Goal: Navigation & Orientation: Find specific page/section

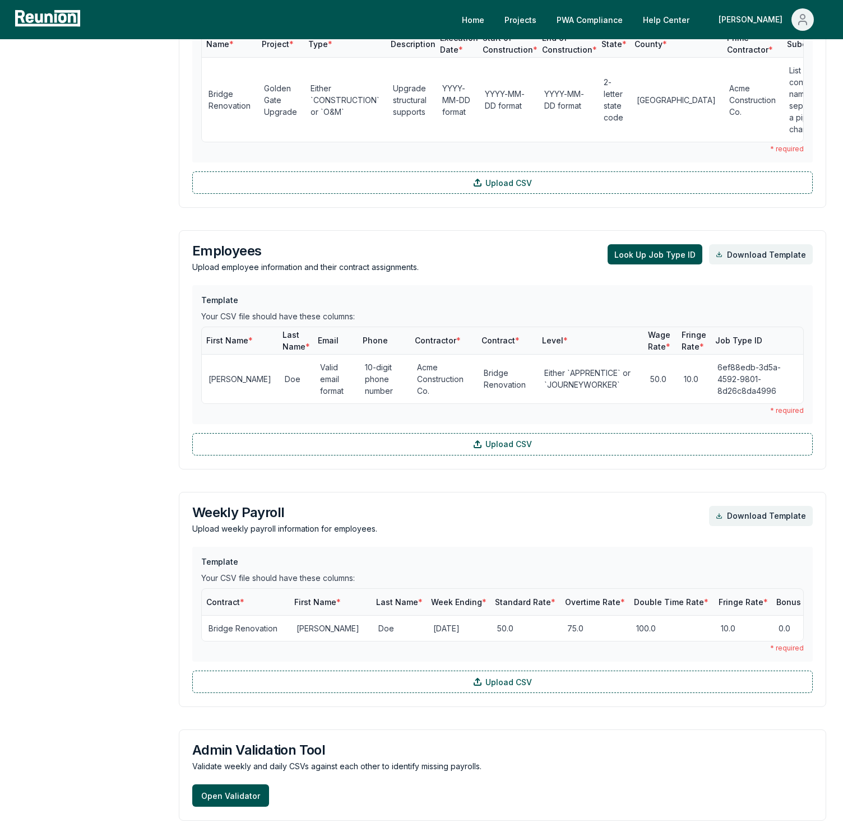
scroll to position [746, 0]
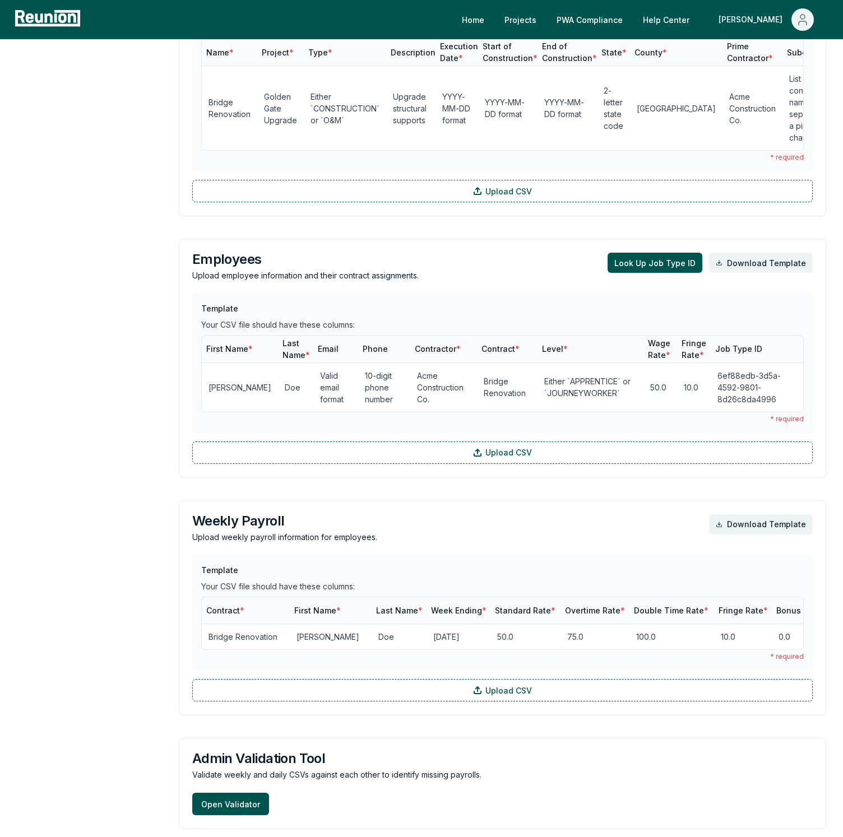
click at [122, 142] on aside "Dashboard Contractor Dashboard Contractors Contracts Employees [DEMOGRAPHIC_DAT…" at bounding box center [89, 267] width 145 height 1782
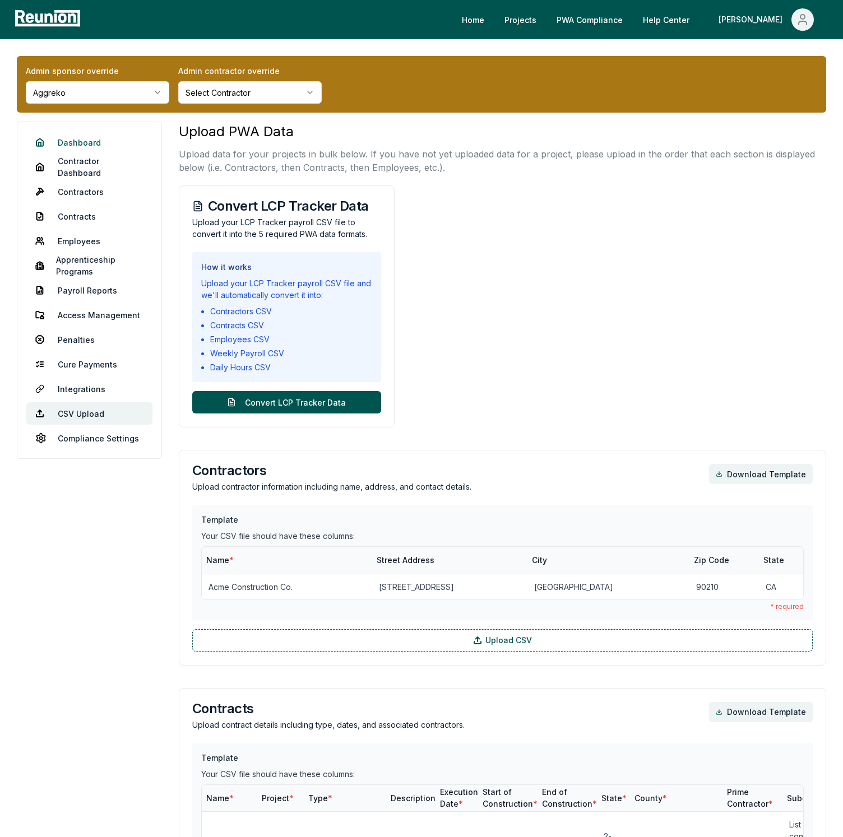
click at [71, 132] on link "Dashboard" at bounding box center [89, 142] width 126 height 22
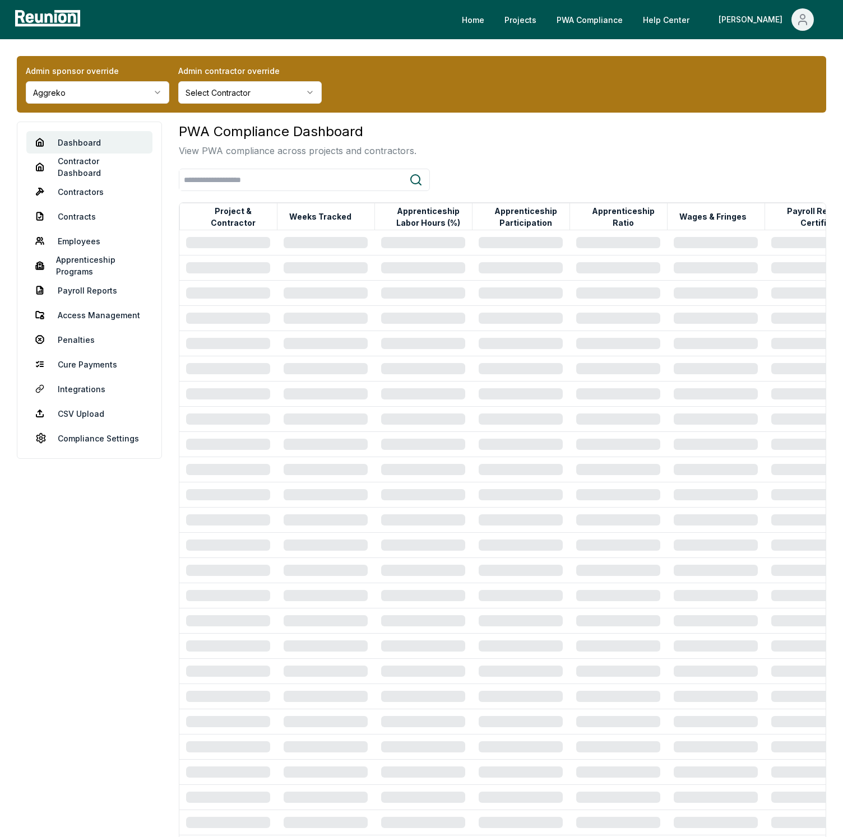
click at [685, 157] on div "PWA Compliance Dashboard View PWA compliance across projects and contractors." at bounding box center [502, 140] width 647 height 36
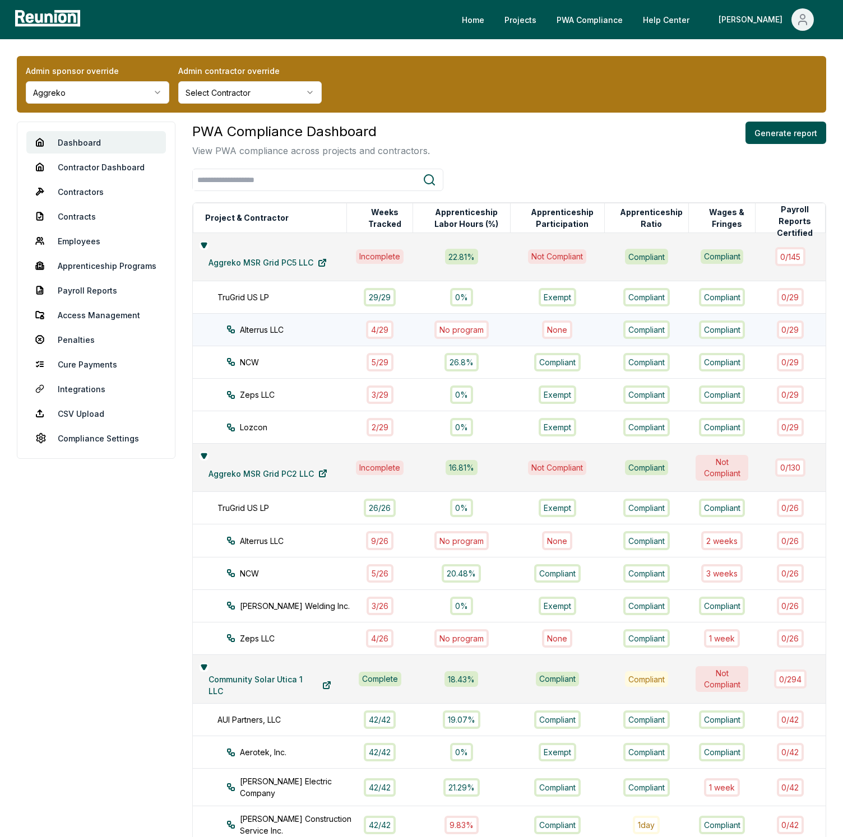
click at [382, 335] on div "4 / 29" at bounding box center [379, 330] width 27 height 18
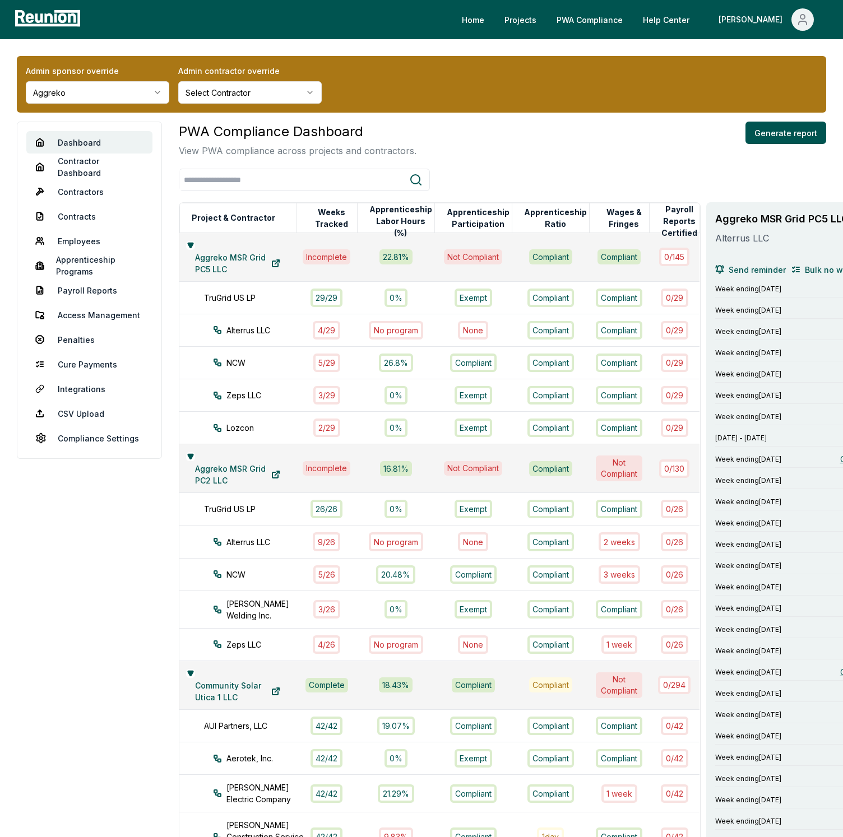
click at [643, 154] on div "PWA Compliance Dashboard View PWA compliance across projects and contractors. G…" at bounding box center [502, 140] width 647 height 36
click at [85, 368] on link "Cure Payments" at bounding box center [89, 364] width 126 height 22
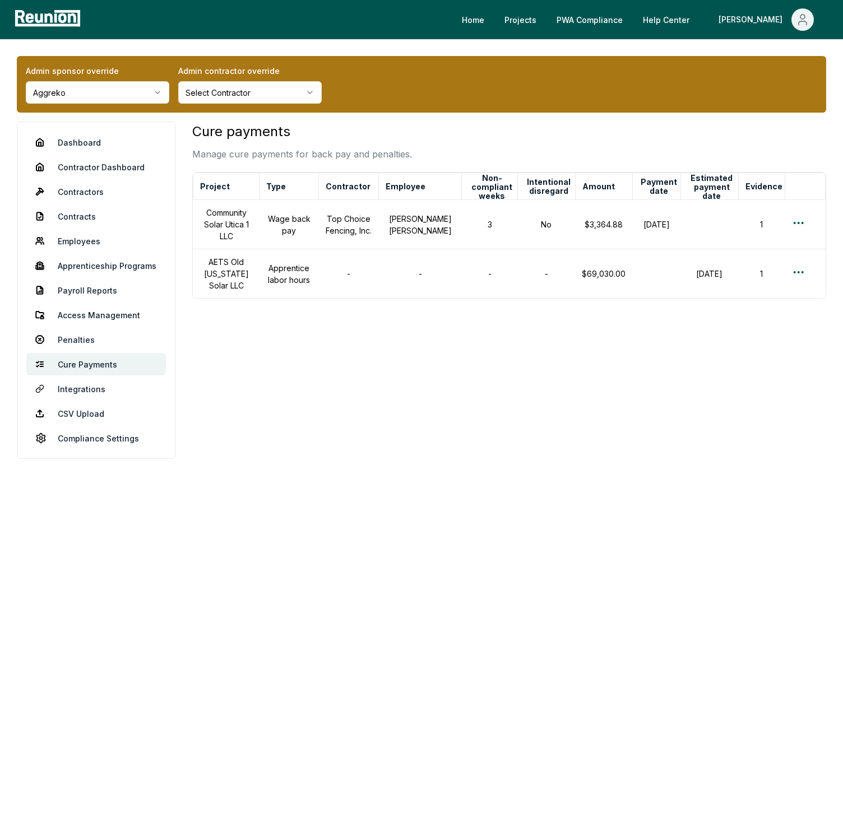
click at [551, 110] on div "Admin sponsor override Aggreko Admin contractor override Select Contractor" at bounding box center [421, 84] width 809 height 57
click at [80, 132] on link "Dashboard" at bounding box center [96, 142] width 140 height 22
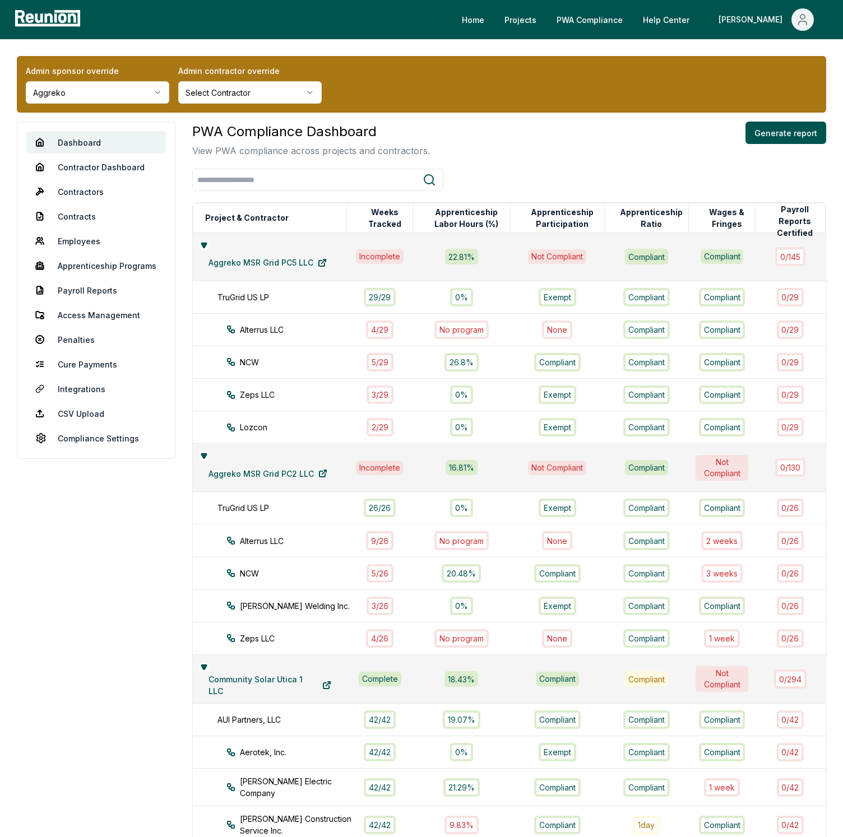
click at [551, 143] on div "PWA Compliance Dashboard View PWA compliance across projects and contractors. G…" at bounding box center [509, 140] width 634 height 36
click at [613, 86] on div "Admin sponsor override Aggreko Admin contractor override Select Contractor" at bounding box center [421, 84] width 809 height 57
click at [336, 21] on div "Home Projects PWA Compliance Help Center [PERSON_NAME]" at bounding box center [458, 19] width 748 height 22
